Goal: Find specific page/section: Locate item on page

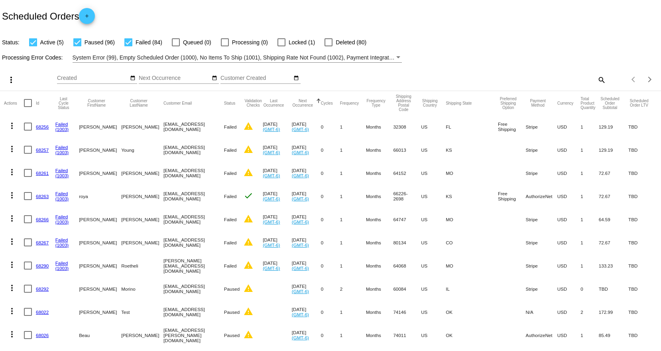
click at [314, 100] on button "Next Occurrence" at bounding box center [303, 102] width 22 height 9
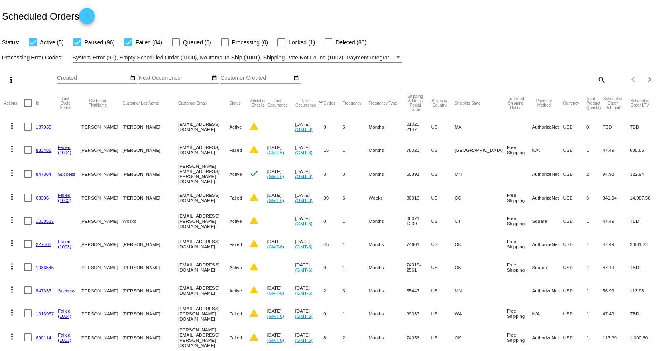
click at [597, 83] on mat-icon "search" at bounding box center [602, 79] width 10 height 12
click at [463, 77] on input "Search" at bounding box center [523, 78] width 165 height 6
type input "[PERSON_NAME]"
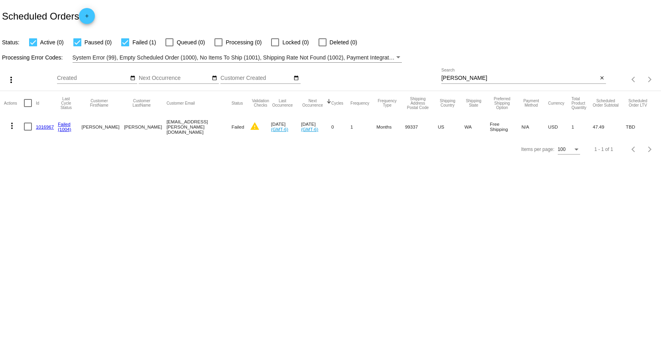
drag, startPoint x: 145, startPoint y: 125, endPoint x: 201, endPoint y: 131, distance: 56.9
click at [201, 131] on mat-row "more_vert 1016967 Failed (1004) [PERSON_NAME][GEOGRAPHIC_DATA] [EMAIL_ADDRESS][…" at bounding box center [330, 126] width 653 height 23
copy mat-row "[EMAIL_ADDRESS][PERSON_NAME][DOMAIN_NAME]"
drag, startPoint x: 0, startPoint y: 121, endPoint x: 246, endPoint y: 185, distance: 254.2
click at [246, 185] on body "Scheduled Orders add Status: Active (0) Paused (0) Failed (1) Queued (0) Proces…" at bounding box center [330, 175] width 661 height 351
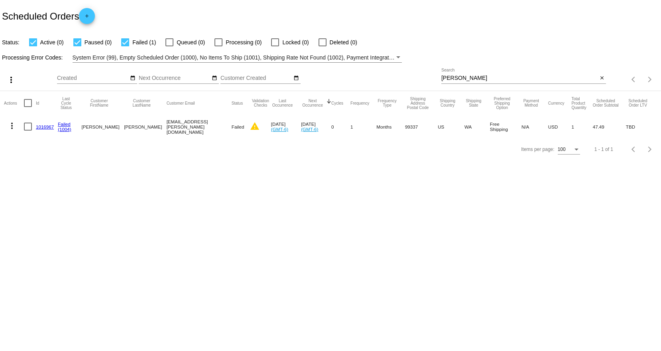
drag, startPoint x: 203, startPoint y: 126, endPoint x: 144, endPoint y: 126, distance: 59.0
click at [144, 126] on mat-row "more_vert 1016967 Failed (1004) [PERSON_NAME][GEOGRAPHIC_DATA] [EMAIL_ADDRESS][…" at bounding box center [330, 126] width 653 height 23
copy mat-row "[EMAIL_ADDRESS][PERSON_NAME][DOMAIN_NAME]"
